Goal: Navigation & Orientation: Find specific page/section

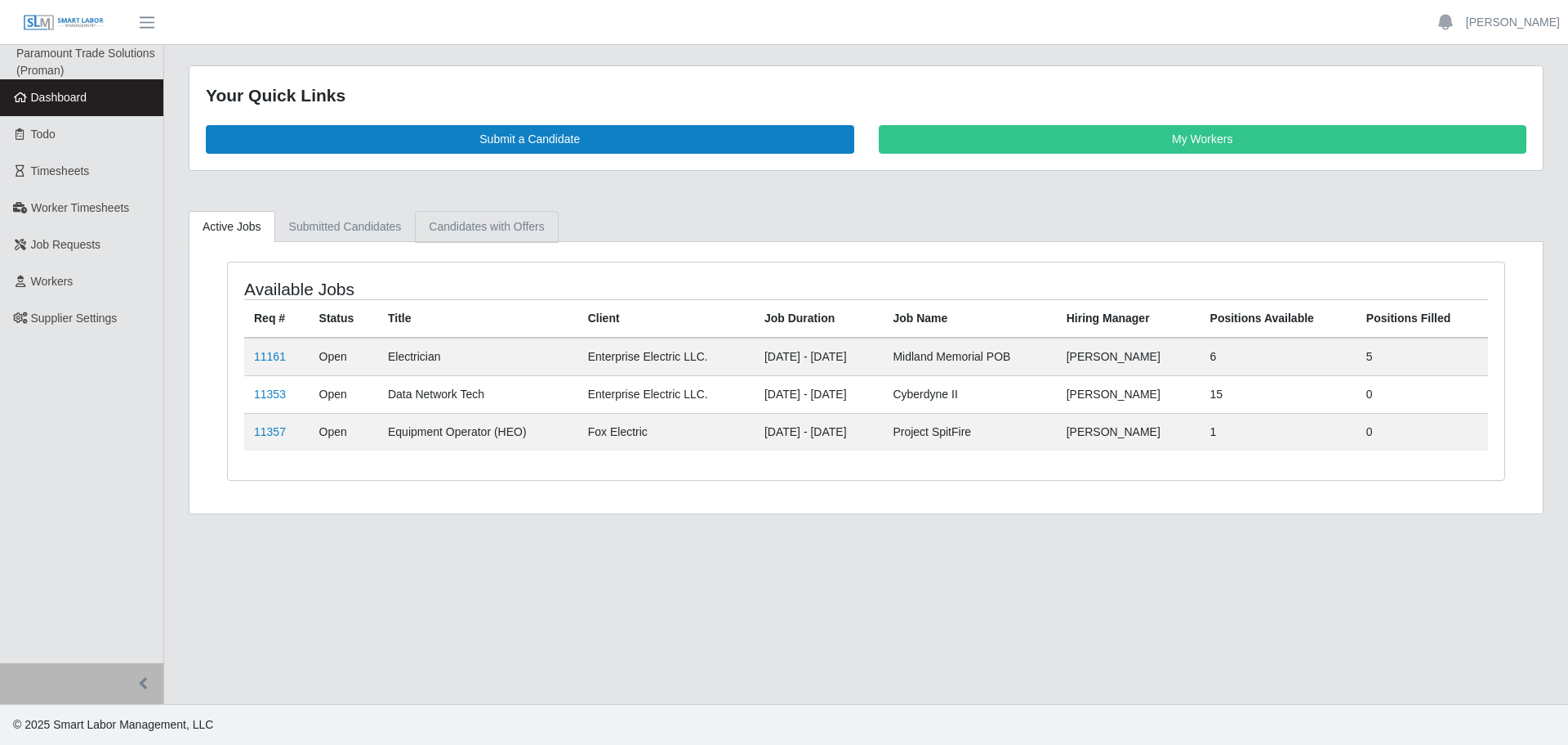
click at [483, 221] on link "Candidates with Offers" at bounding box center [487, 227] width 143 height 32
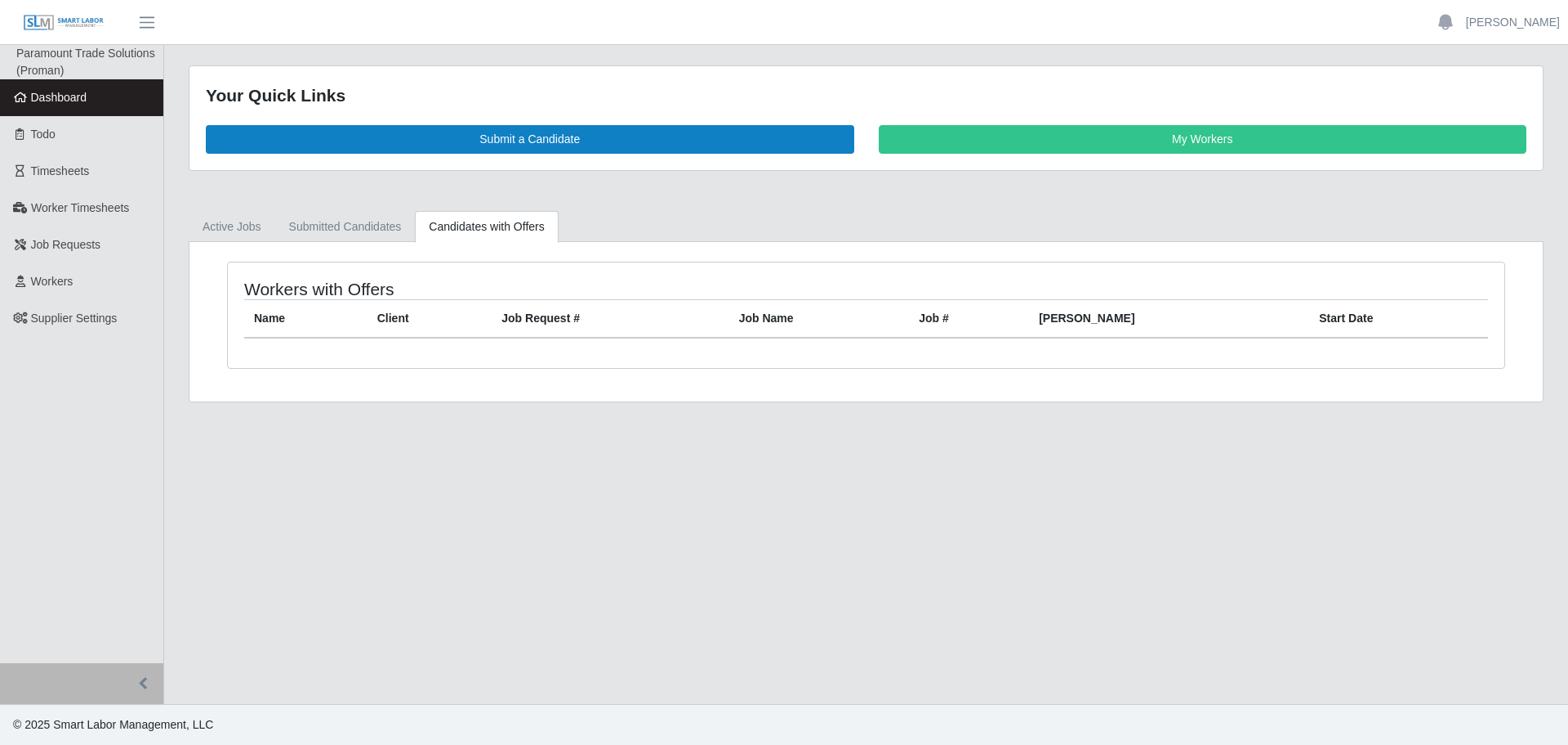
click at [481, 229] on link "Candidates with Offers" at bounding box center [487, 227] width 143 height 32
click at [263, 230] on link "Active Jobs" at bounding box center [232, 227] width 87 height 32
